Goal: Task Accomplishment & Management: Manage account settings

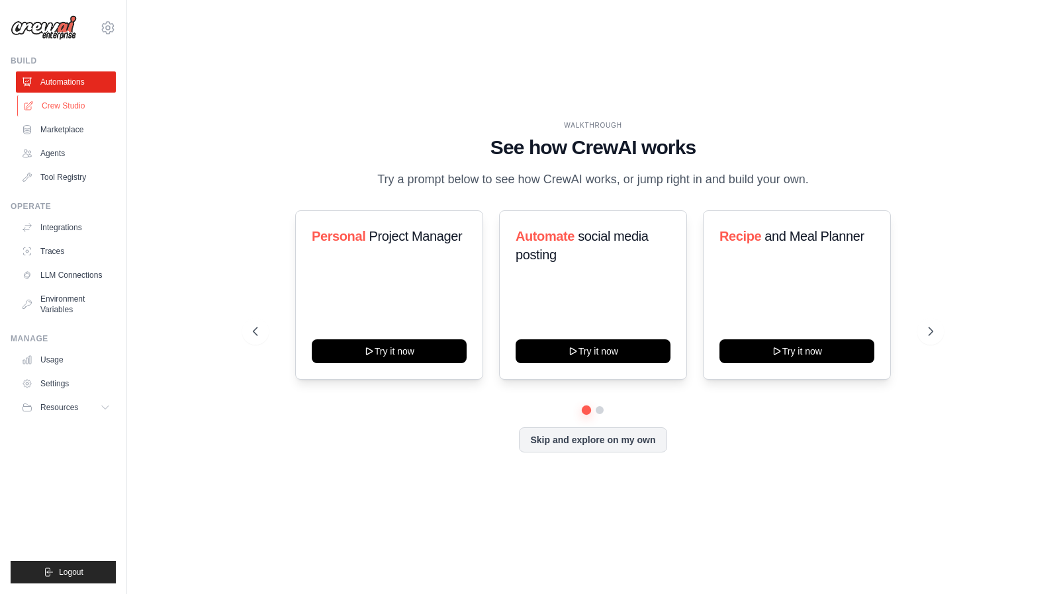
click at [75, 106] on link "Crew Studio" at bounding box center [67, 105] width 100 height 21
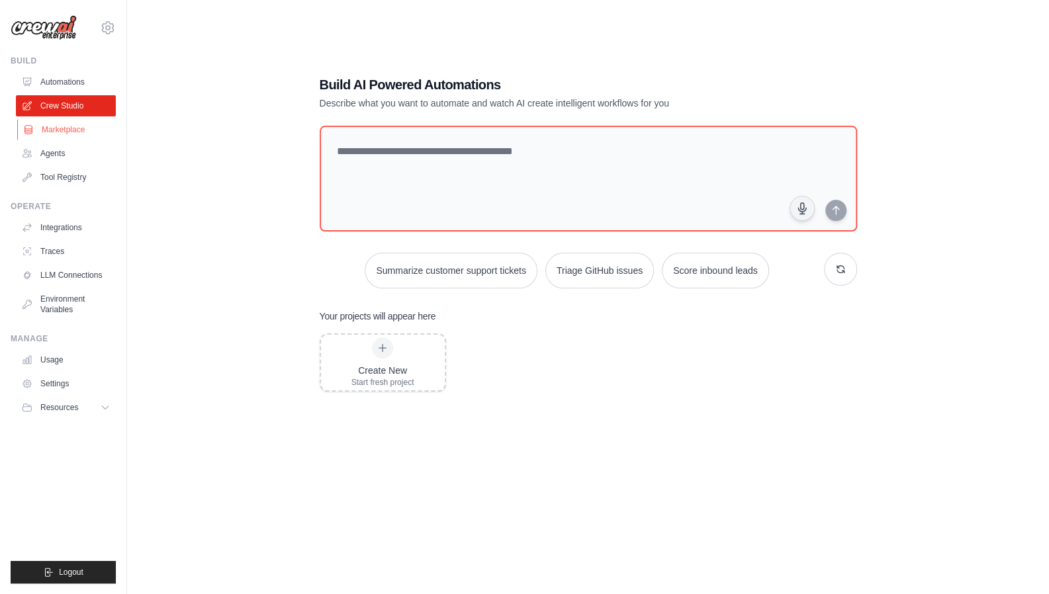
click at [90, 133] on link "Marketplace" at bounding box center [67, 129] width 100 height 21
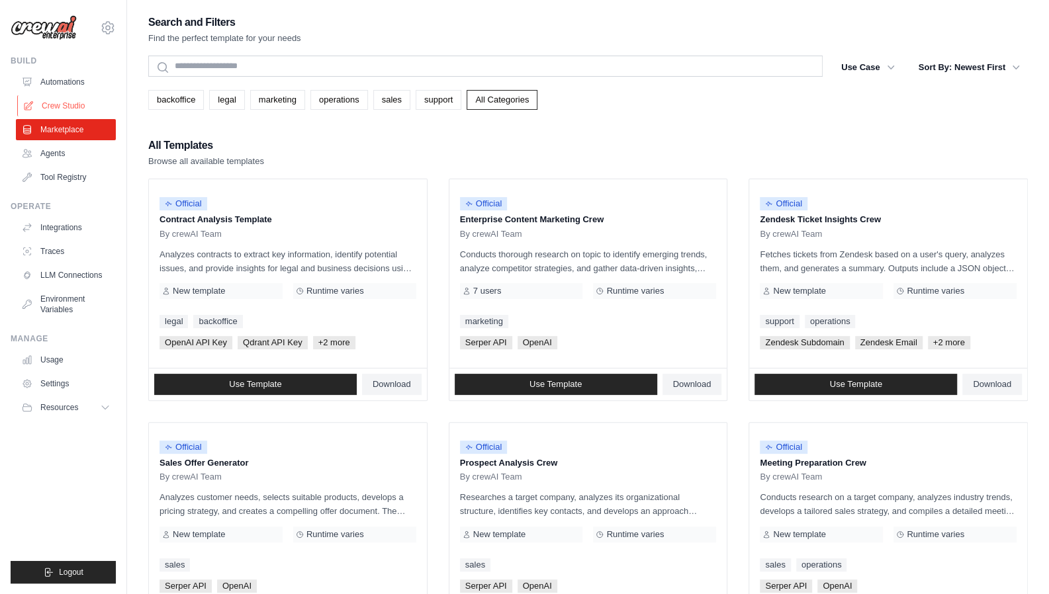
click at [92, 111] on link "Crew Studio" at bounding box center [67, 105] width 100 height 21
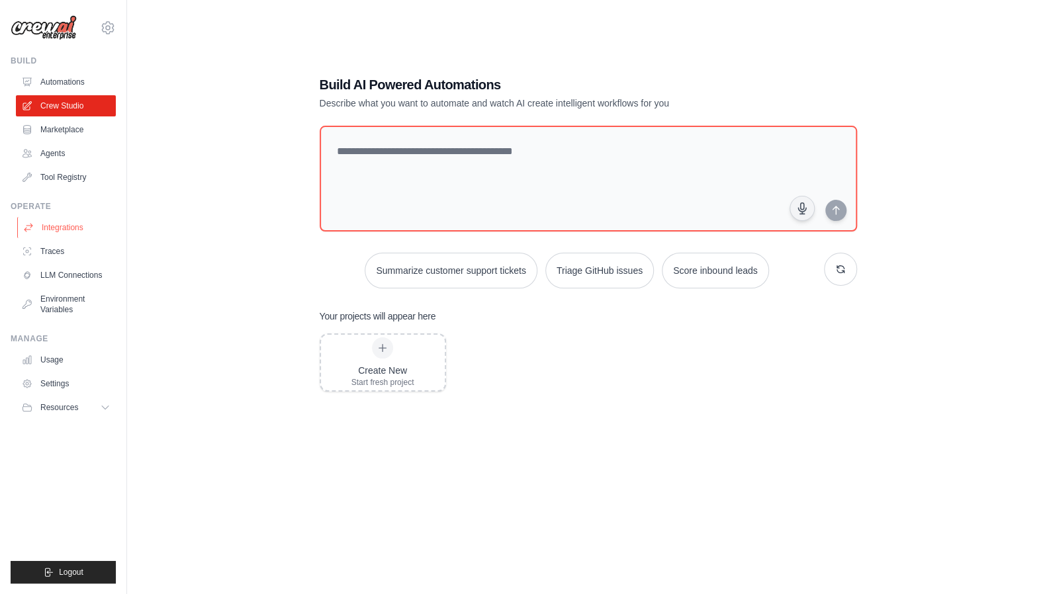
drag, startPoint x: 75, startPoint y: 226, endPoint x: 93, endPoint y: 226, distance: 17.9
click at [75, 227] on link "Integrations" at bounding box center [67, 227] width 100 height 21
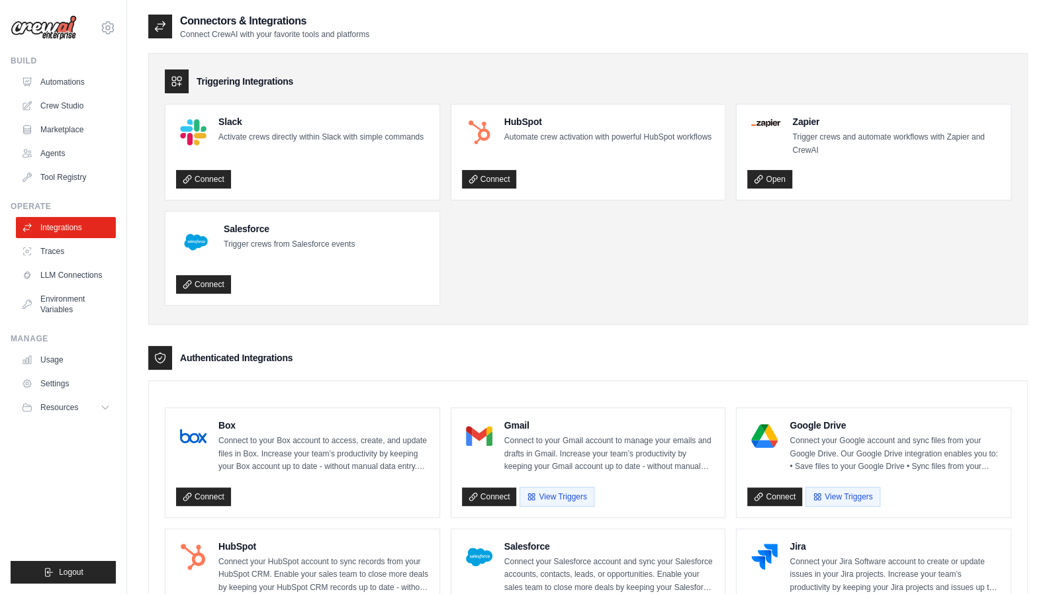
click at [117, 24] on div "aiscores.com@gmail.com Settings Build Automations Crew Studio Marketplace" at bounding box center [63, 297] width 127 height 594
click at [107, 23] on icon at bounding box center [108, 28] width 16 height 16
click at [88, 88] on link "Settings" at bounding box center [108, 89] width 116 height 24
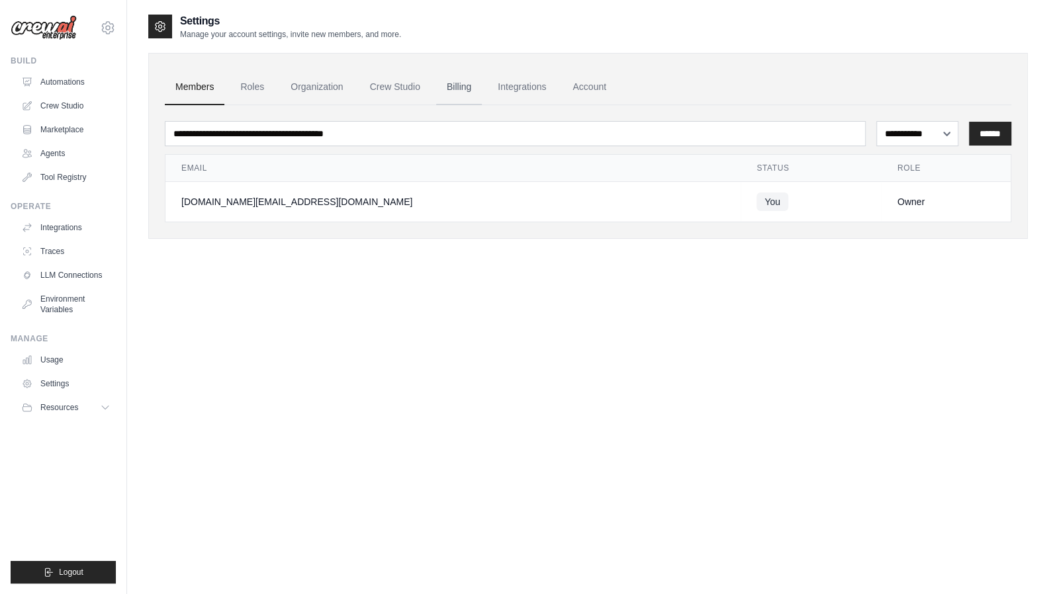
click at [471, 88] on link "Billing" at bounding box center [459, 87] width 46 height 36
